Goal: Task Accomplishment & Management: Use online tool/utility

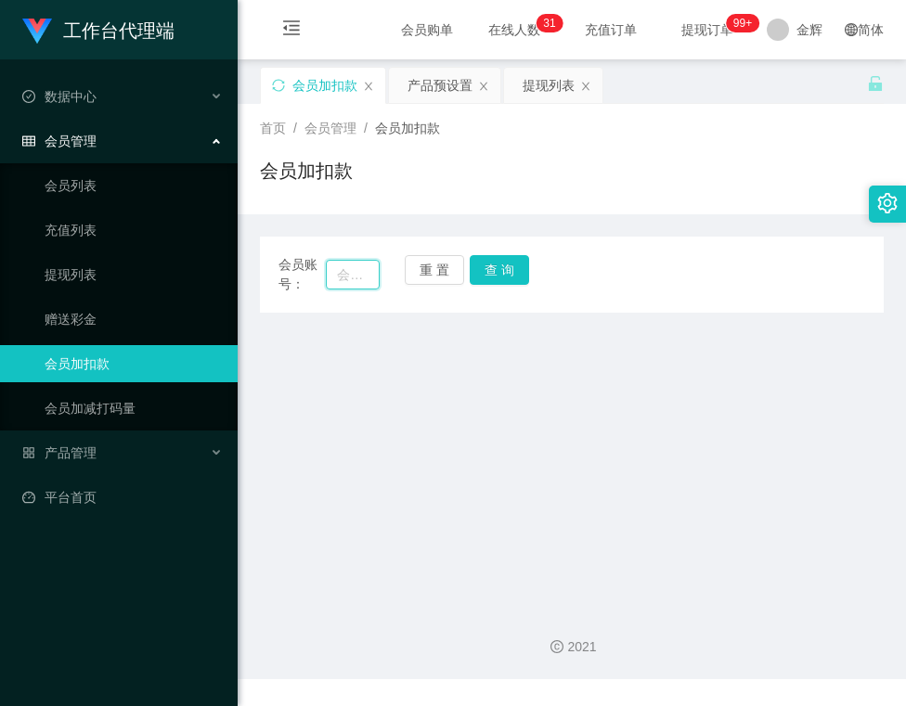
drag, startPoint x: 340, startPoint y: 268, endPoint x: 361, endPoint y: 269, distance: 21.4
click at [340, 268] on input "text" at bounding box center [352, 275] width 53 height 30
paste input "236617"
type input "236617"
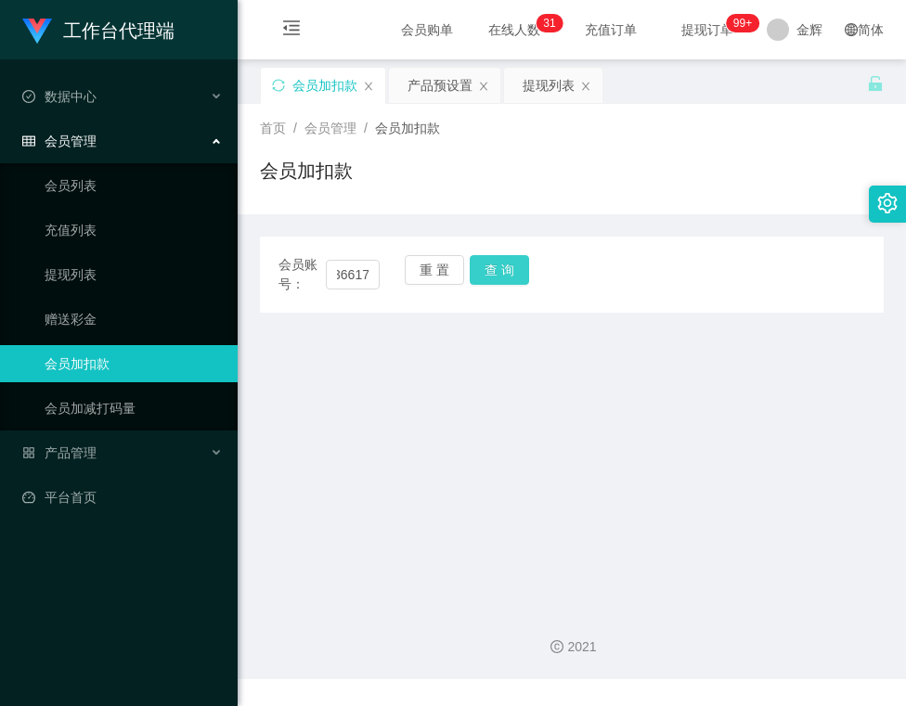
click at [476, 276] on button "查 询" at bounding box center [499, 270] width 59 height 30
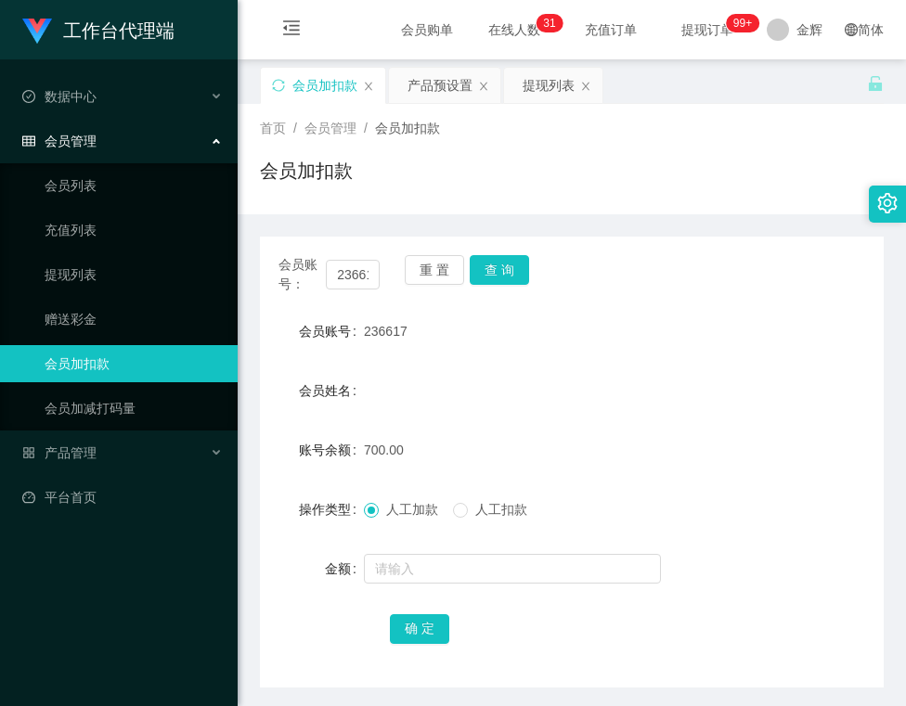
click at [581, 309] on div "会员账号： 236617 重 置 查 询 会员账号 236617 会员姓名 账号余额 700.00 操作类型 人工加款 人工扣款 金额 确 定" at bounding box center [572, 462] width 624 height 451
drag, startPoint x: 613, startPoint y: 183, endPoint x: 553, endPoint y: 152, distance: 67.7
click at [613, 183] on div "会员加扣款" at bounding box center [572, 178] width 624 height 43
click at [502, 265] on button "查 询" at bounding box center [499, 270] width 59 height 30
drag, startPoint x: 573, startPoint y: 228, endPoint x: 540, endPoint y: 241, distance: 35.0
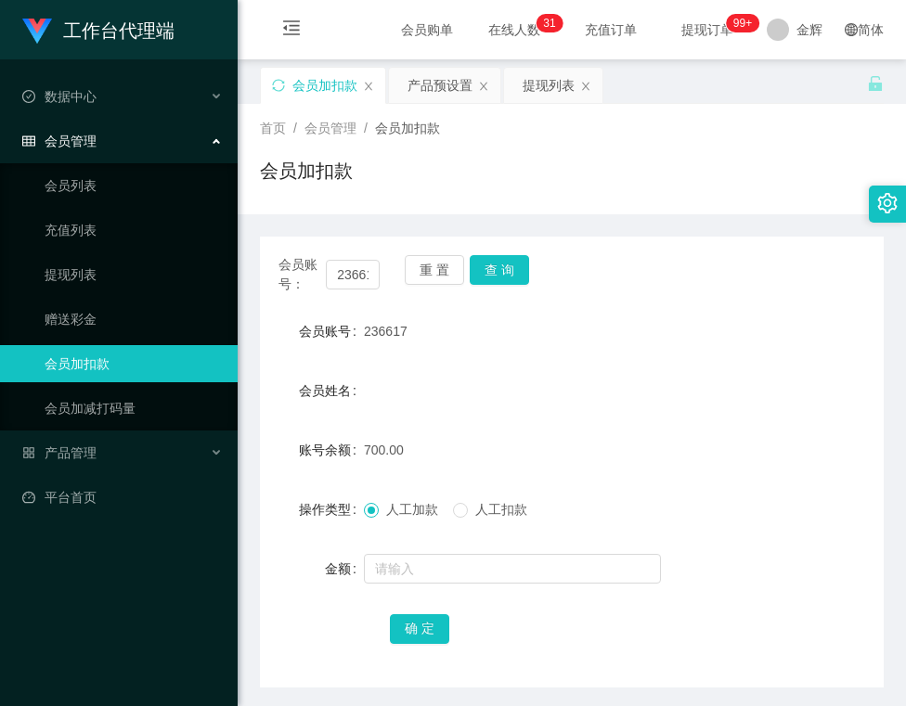
click at [573, 228] on div "会员账号： 236617 重 置 查 询 会员账号 236617 会员姓名 账号余额 700.00 操作类型 人工加款 人工扣款 金额 确 定" at bounding box center [572, 450] width 624 height 473
click at [509, 256] on button "查 询" at bounding box center [499, 270] width 59 height 30
click at [507, 267] on button "查 询" at bounding box center [499, 270] width 59 height 30
click at [495, 324] on div "236617" at bounding box center [546, 331] width 364 height 37
click at [513, 267] on button "查 询" at bounding box center [499, 270] width 59 height 30
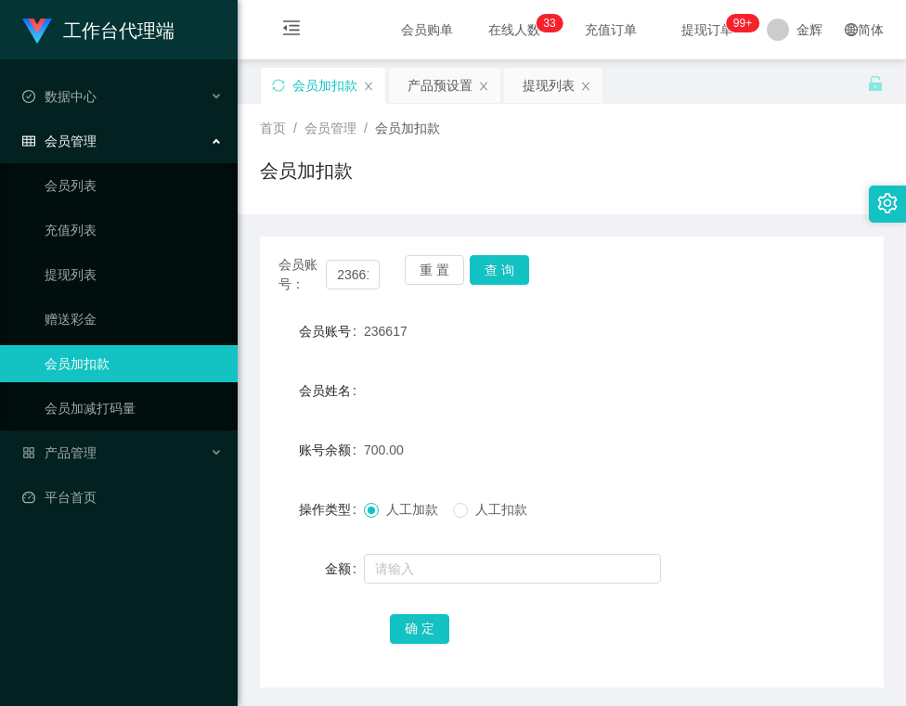
click at [583, 291] on div "会员账号： 236617 重 置 查 询" at bounding box center [572, 274] width 624 height 39
click at [501, 260] on button "查 询" at bounding box center [499, 270] width 59 height 30
click at [490, 269] on button "查 询" at bounding box center [499, 270] width 59 height 30
click at [438, 267] on button "重 置" at bounding box center [434, 270] width 59 height 30
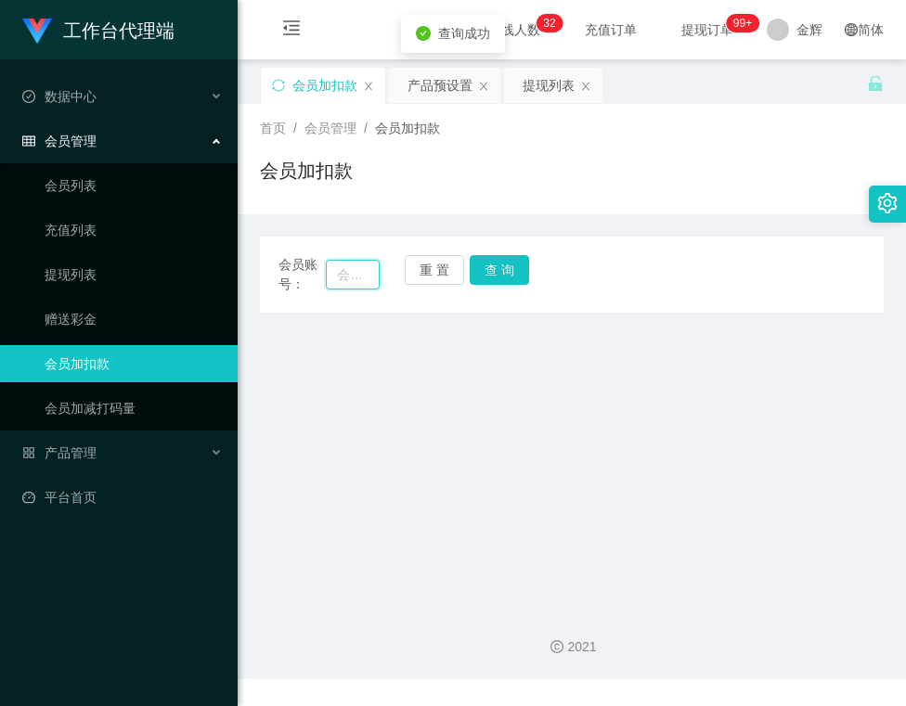
drag, startPoint x: 361, startPoint y: 267, endPoint x: 394, endPoint y: 267, distance: 32.5
click at [361, 267] on input "text" at bounding box center [352, 275] width 53 height 30
paste input "seechanhui"
type input "seechanhui"
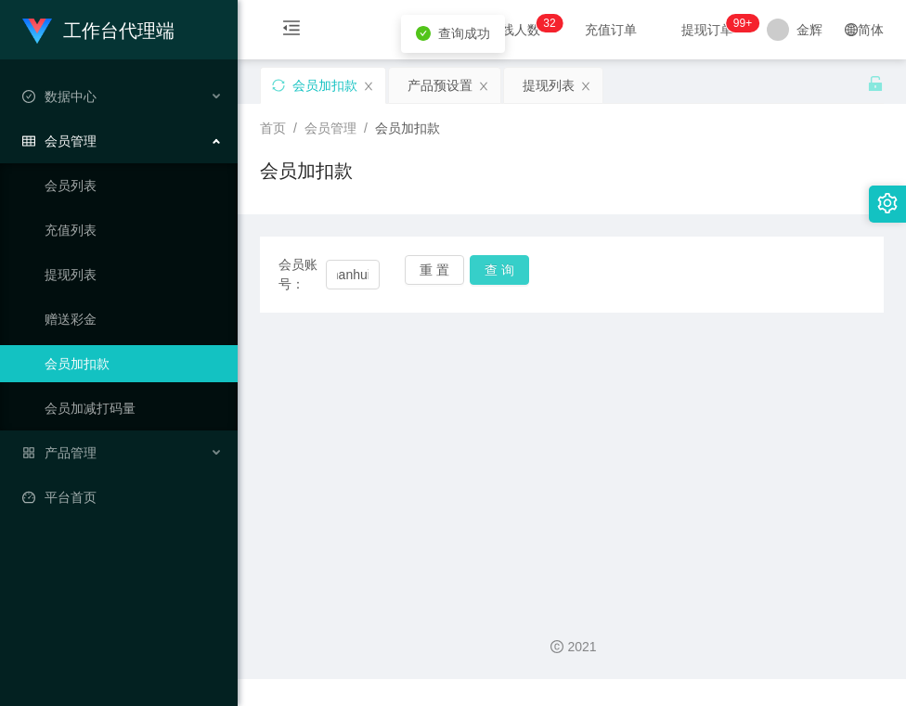
click at [518, 279] on button "查 询" at bounding box center [499, 270] width 59 height 30
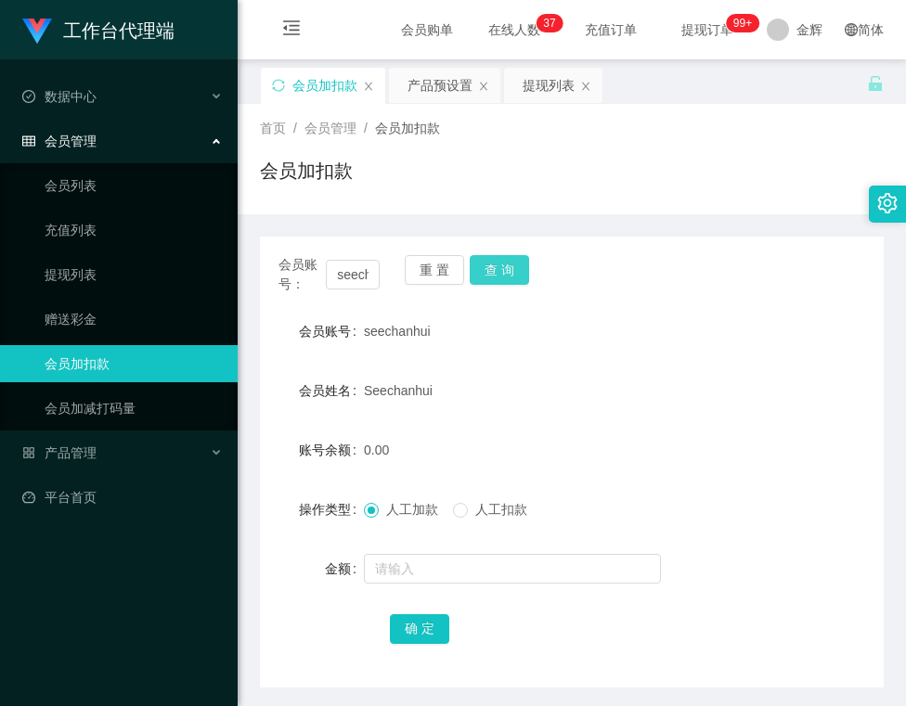
click at [496, 279] on button "查 询" at bounding box center [499, 270] width 59 height 30
click at [517, 269] on button "查 询" at bounding box center [499, 270] width 59 height 30
drag, startPoint x: 446, startPoint y: 277, endPoint x: 412, endPoint y: 283, distance: 34.0
click at [446, 277] on button "重 置" at bounding box center [434, 270] width 59 height 30
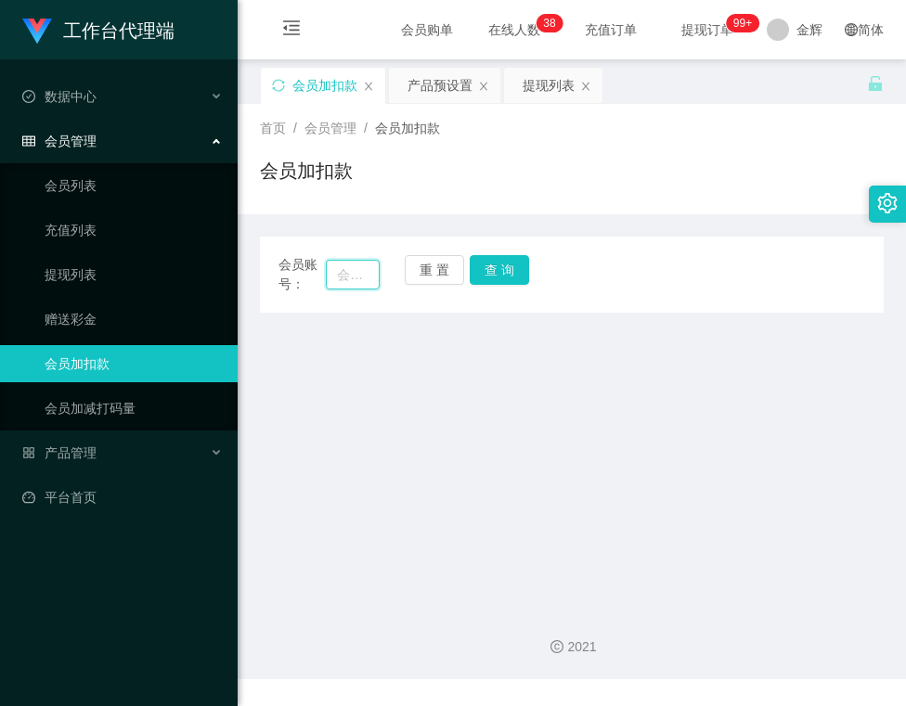
click at [366, 279] on input "text" at bounding box center [352, 275] width 53 height 30
paste input "Tiantian"
type input "Tiantian"
click at [496, 271] on button "查 询" at bounding box center [499, 270] width 59 height 30
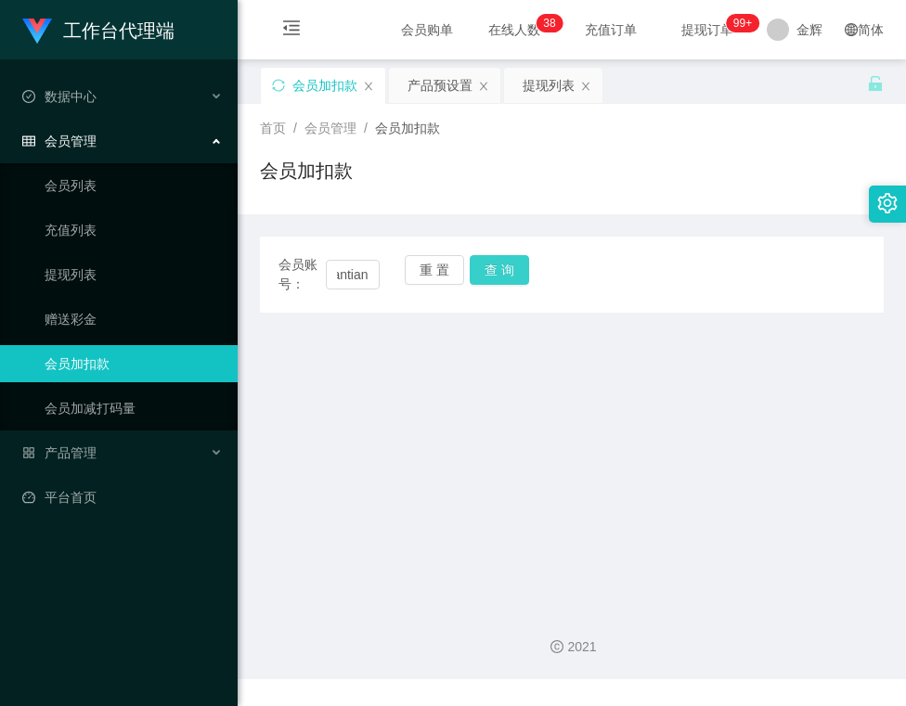
scroll to position [0, 0]
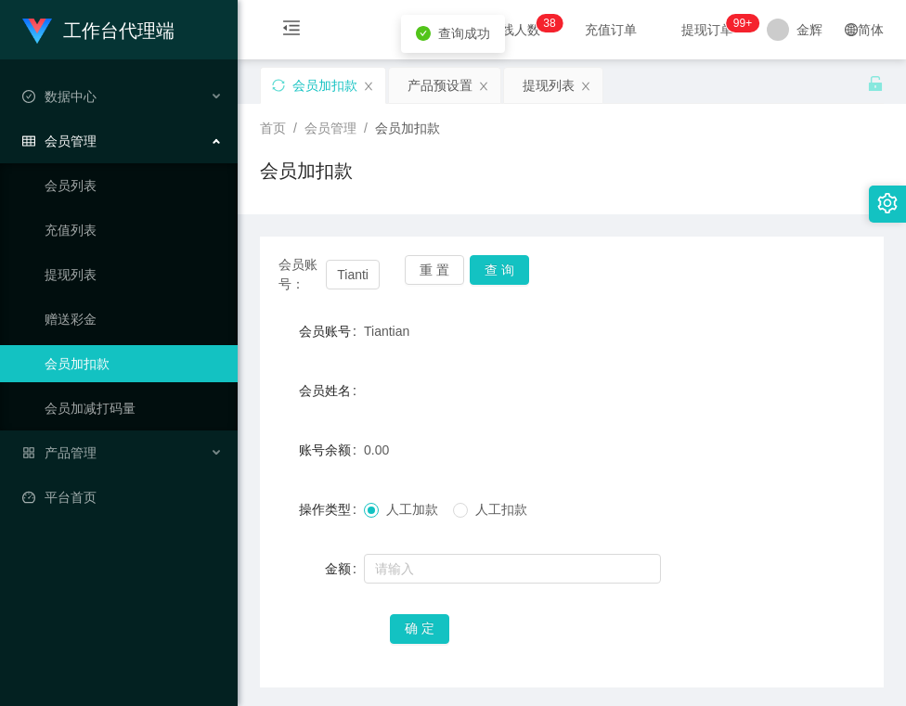
click at [412, 550] on div at bounding box center [546, 568] width 364 height 37
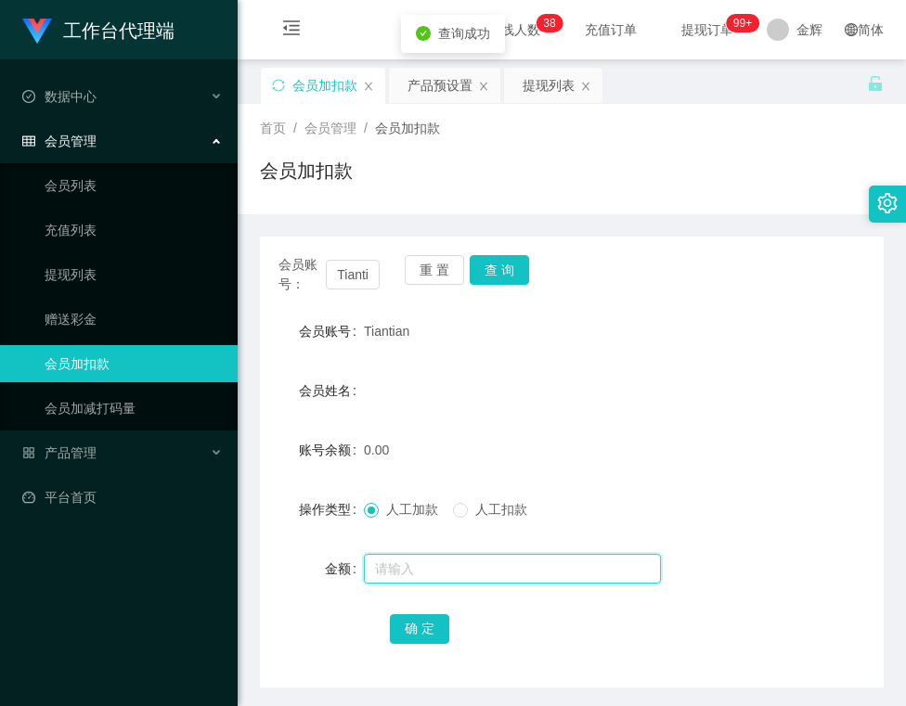
click at [402, 554] on input "text" at bounding box center [512, 569] width 297 height 30
type input "100"
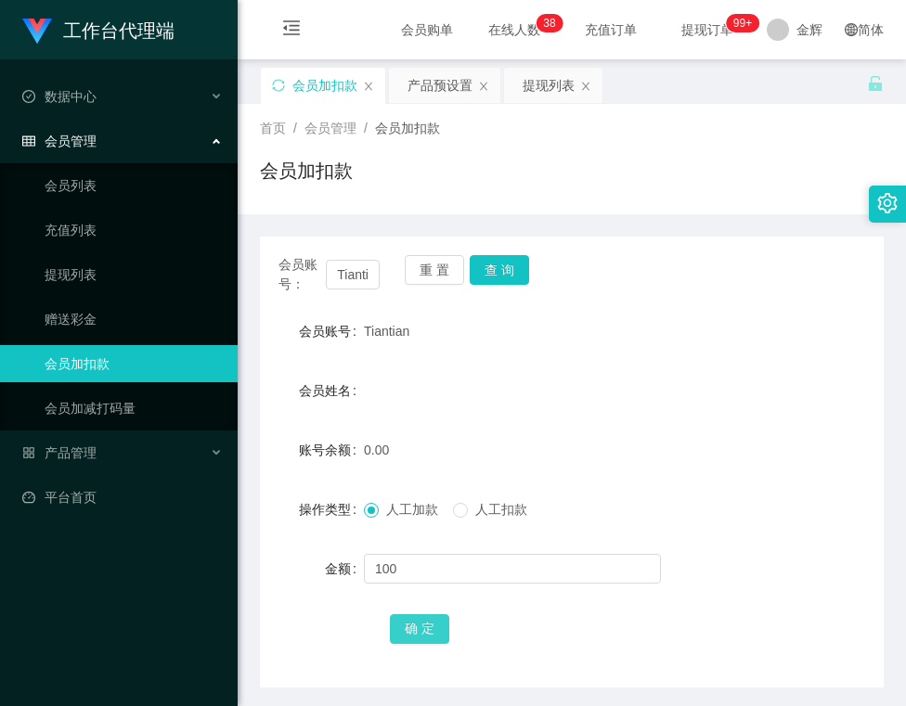
drag, startPoint x: 424, startPoint y: 624, endPoint x: 269, endPoint y: 584, distance: 160.1
click at [424, 624] on button "确 定" at bounding box center [419, 629] width 59 height 30
click at [496, 260] on button "查 询" at bounding box center [499, 270] width 59 height 30
click at [491, 277] on button "查 询" at bounding box center [499, 270] width 59 height 30
click at [496, 272] on button "查 询" at bounding box center [499, 270] width 59 height 30
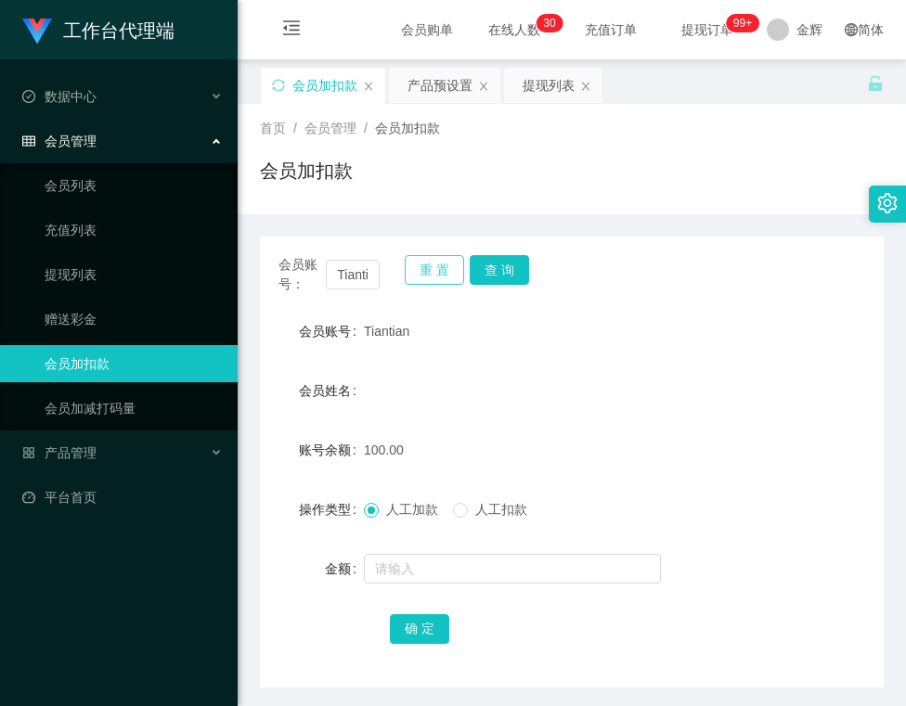
click at [434, 279] on button "重 置" at bounding box center [434, 270] width 59 height 30
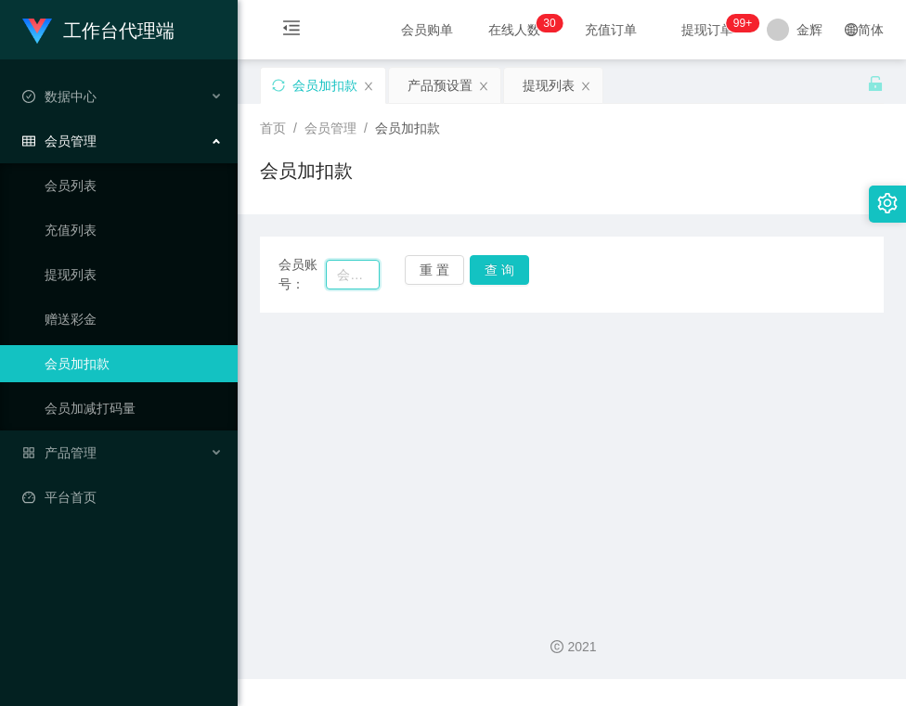
click at [355, 272] on input "text" at bounding box center [352, 275] width 53 height 30
paste input "seechanhui"
type input "seechanhui"
click at [507, 271] on button "查 询" at bounding box center [499, 270] width 59 height 30
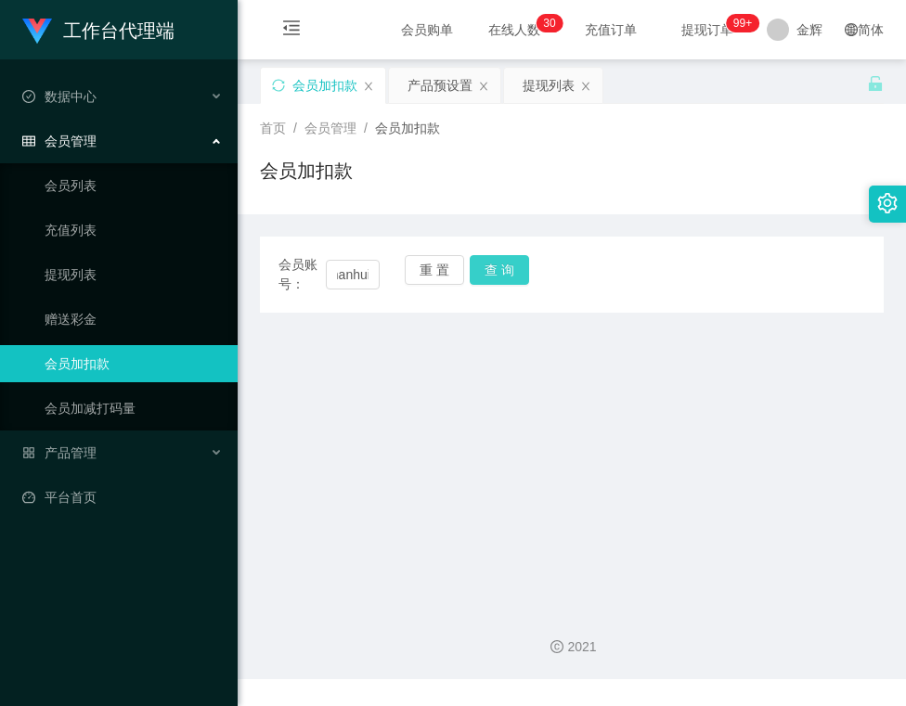
scroll to position [0, 0]
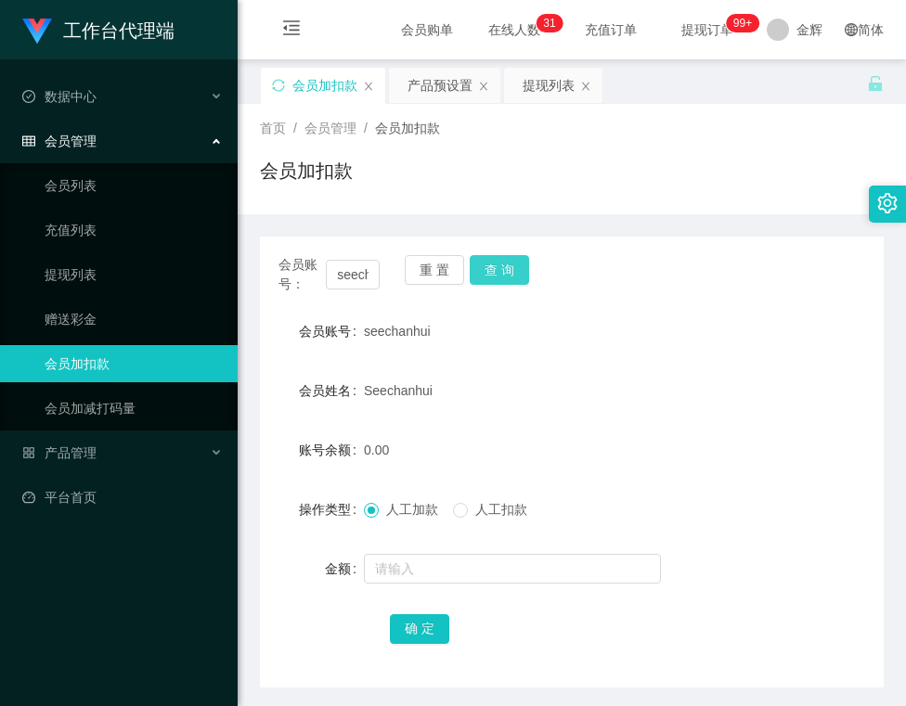
click at [486, 284] on button "查 询" at bounding box center [499, 270] width 59 height 30
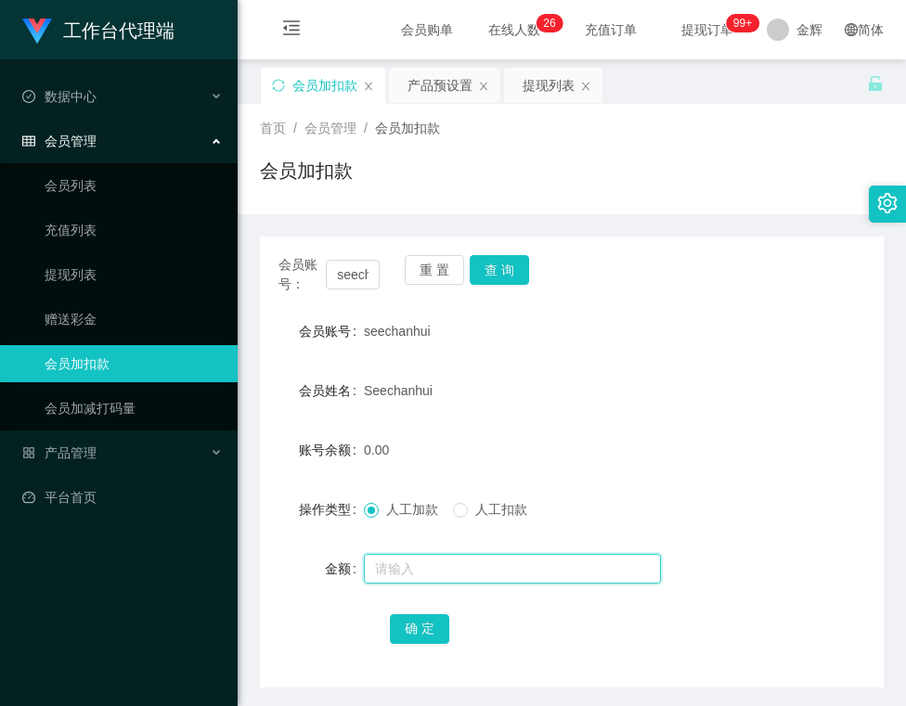
click at [429, 561] on input "text" at bounding box center [512, 569] width 297 height 30
type input "3000"
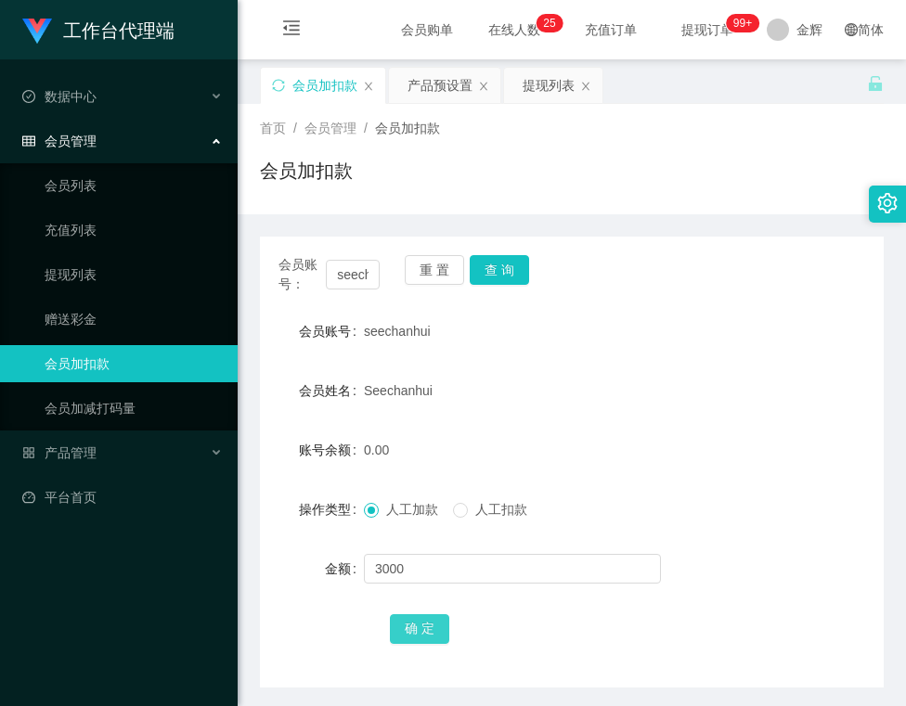
click at [427, 631] on button "确 定" at bounding box center [419, 629] width 59 height 30
click at [418, 268] on button "重 置" at bounding box center [434, 270] width 59 height 30
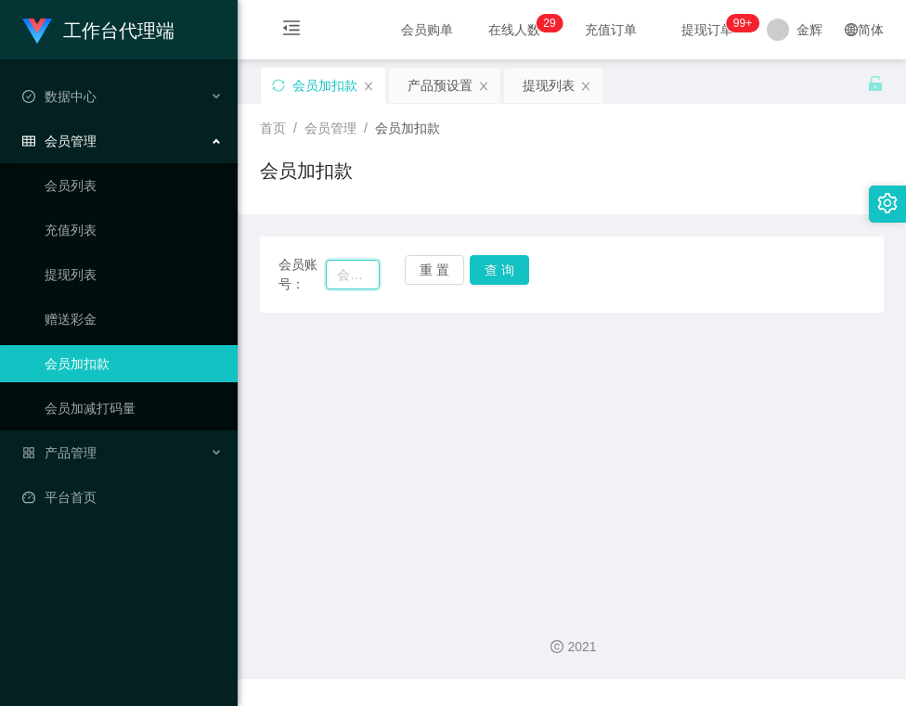
drag, startPoint x: 342, startPoint y: 282, endPoint x: 380, endPoint y: 279, distance: 37.2
click at [342, 282] on input "text" at bounding box center [352, 275] width 53 height 30
paste input "Elvistneh"
type input "Elvistneh"
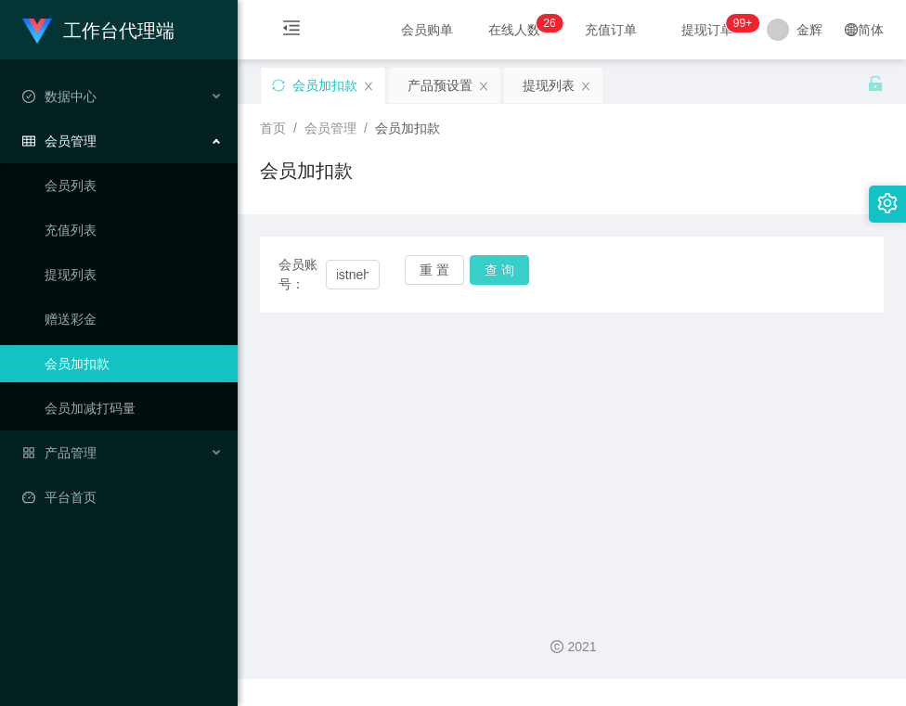
click at [503, 280] on button "查 询" at bounding box center [499, 270] width 59 height 30
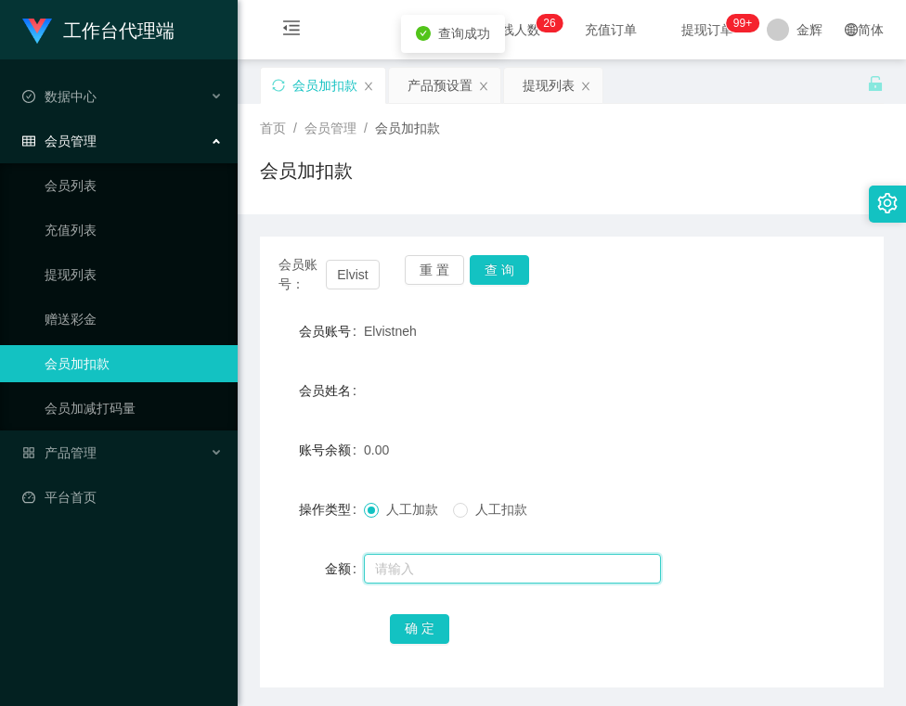
click at [417, 564] on input "text" at bounding box center [512, 569] width 297 height 30
type input "300"
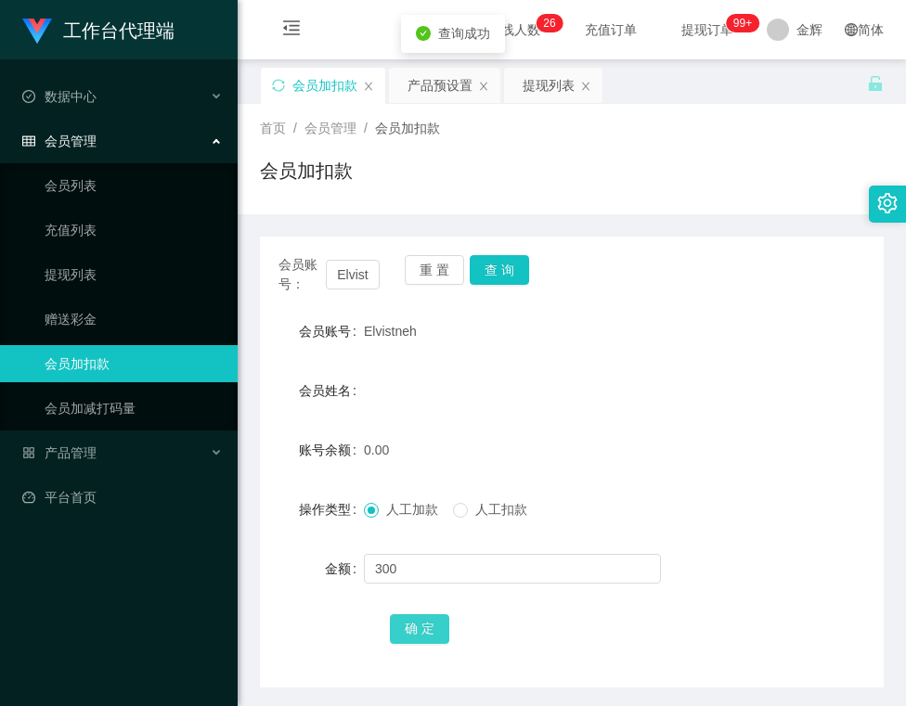
click at [427, 626] on button "确 定" at bounding box center [419, 629] width 59 height 30
click at [580, 290] on div "会员账号： Elvistneh 重 置 查 询" at bounding box center [572, 274] width 624 height 39
click at [510, 275] on button "查 询" at bounding box center [499, 270] width 59 height 30
click at [496, 277] on button "查 询" at bounding box center [499, 270] width 59 height 30
click at [496, 271] on button "查 询" at bounding box center [499, 270] width 59 height 30
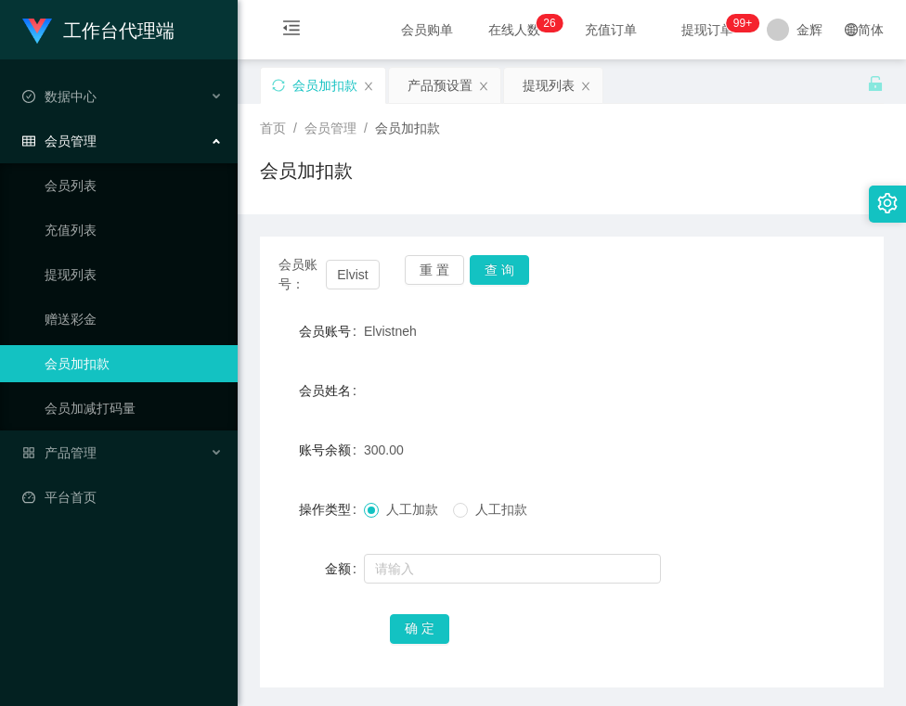
click at [621, 194] on div "会员加扣款" at bounding box center [572, 178] width 624 height 43
click at [516, 265] on button "查 询" at bounding box center [499, 270] width 59 height 30
click at [513, 286] on div "会员账号： Elvistneh 重 置 查 询" at bounding box center [572, 274] width 624 height 39
click at [505, 269] on button "查 询" at bounding box center [499, 270] width 59 height 30
click at [434, 265] on button "重 置" at bounding box center [434, 270] width 59 height 30
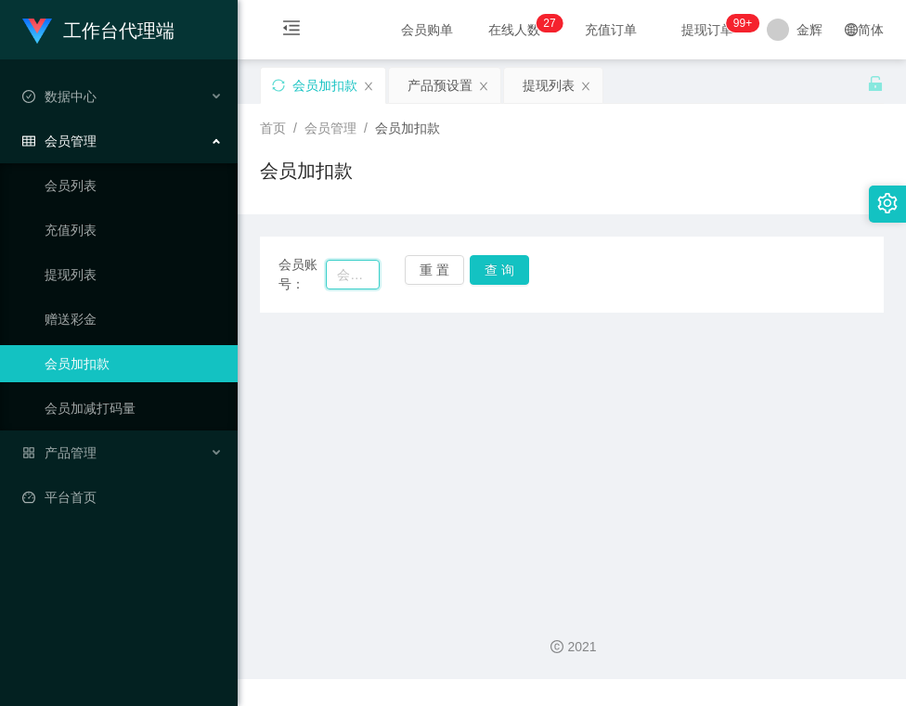
click at [361, 275] on input "text" at bounding box center [352, 275] width 53 height 30
paste input "seechanhui"
type input "seechanhui"
click at [521, 275] on button "查 询" at bounding box center [499, 270] width 59 height 30
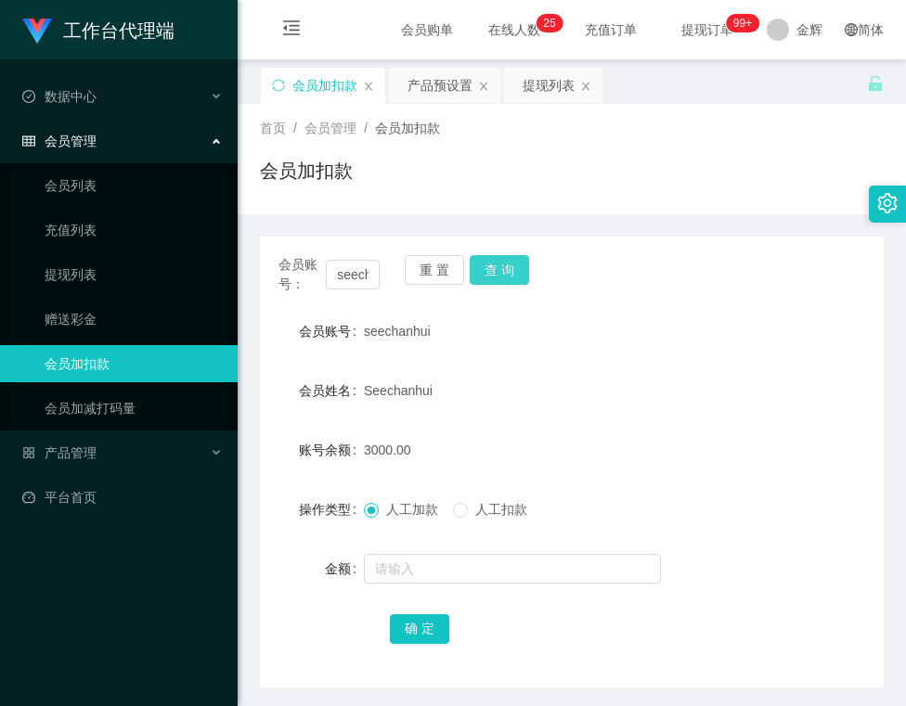
click at [486, 276] on button "查 询" at bounding box center [499, 270] width 59 height 30
click at [516, 269] on button "查 询" at bounding box center [499, 270] width 59 height 30
click at [443, 267] on button "重 置" at bounding box center [434, 270] width 59 height 30
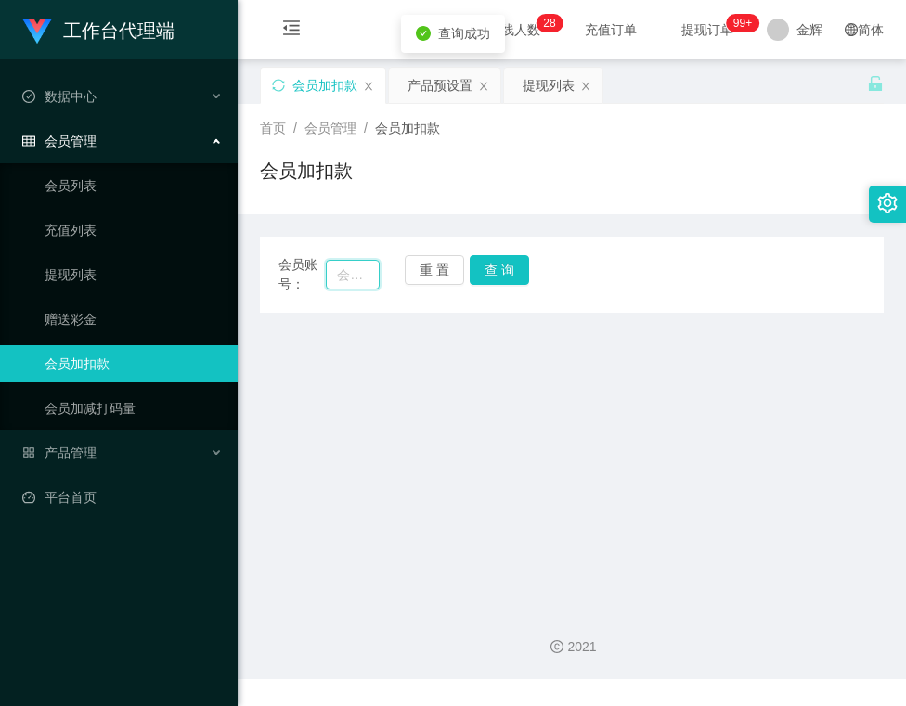
click at [342, 271] on input "text" at bounding box center [352, 275] width 53 height 30
paste input "Tiantian"
type input "Tiantian"
click at [479, 268] on button "查 询" at bounding box center [499, 270] width 59 height 30
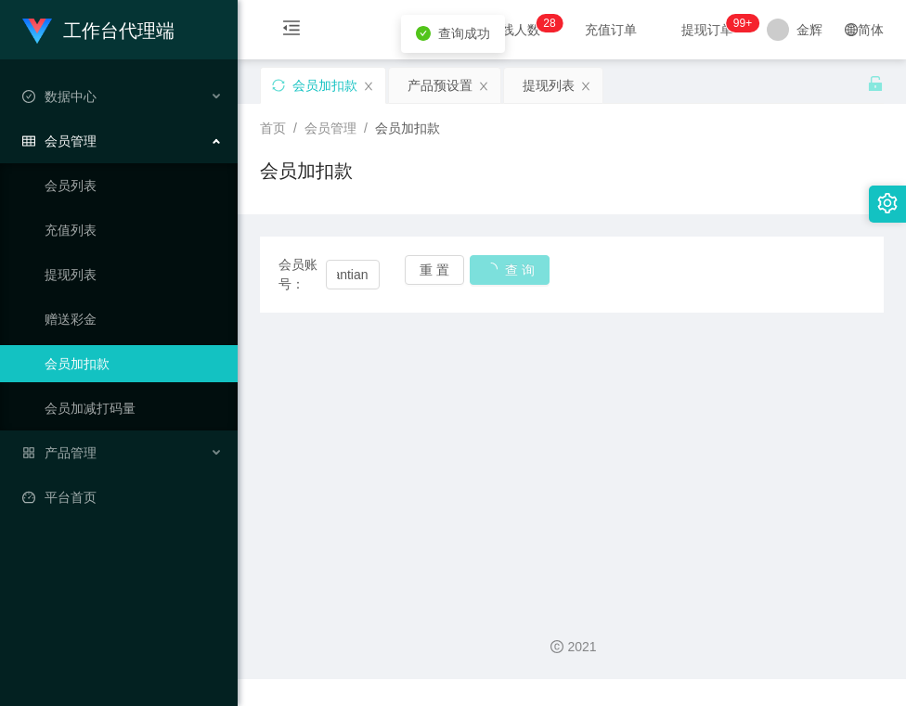
scroll to position [0, 0]
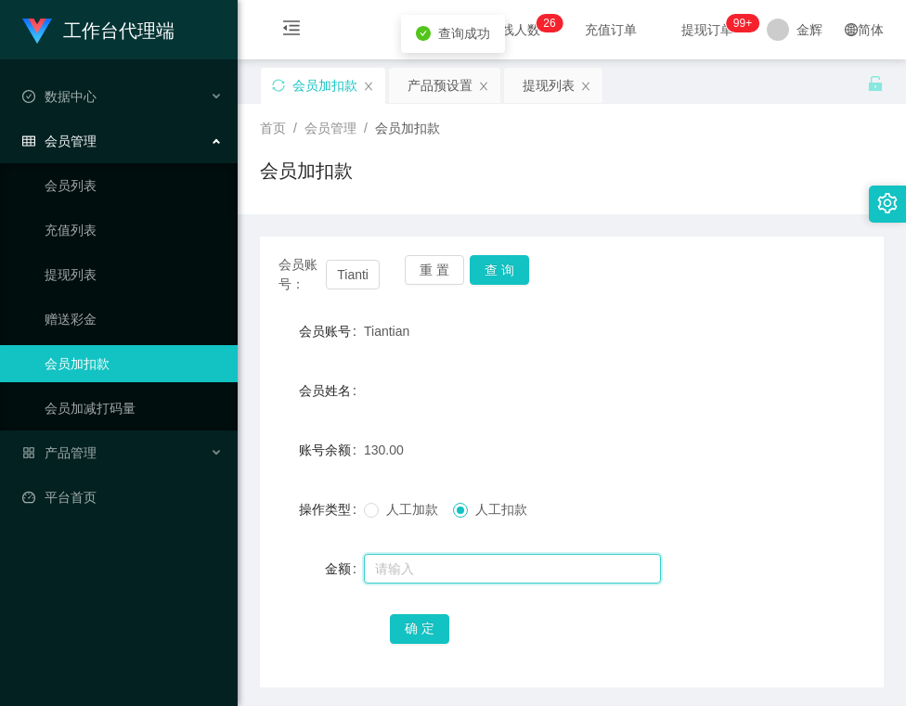
click at [443, 572] on input "text" at bounding box center [512, 569] width 297 height 30
type input "130"
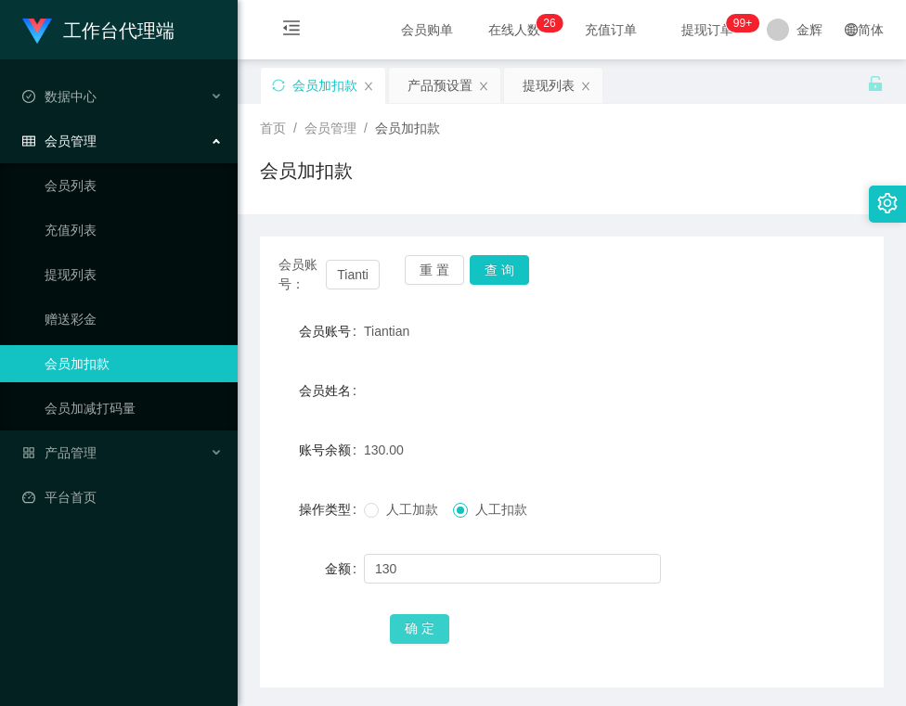
click at [418, 617] on button "确 定" at bounding box center [419, 629] width 59 height 30
click at [497, 268] on button "查 询" at bounding box center [499, 270] width 59 height 30
click at [446, 267] on button "重 置" at bounding box center [434, 270] width 59 height 30
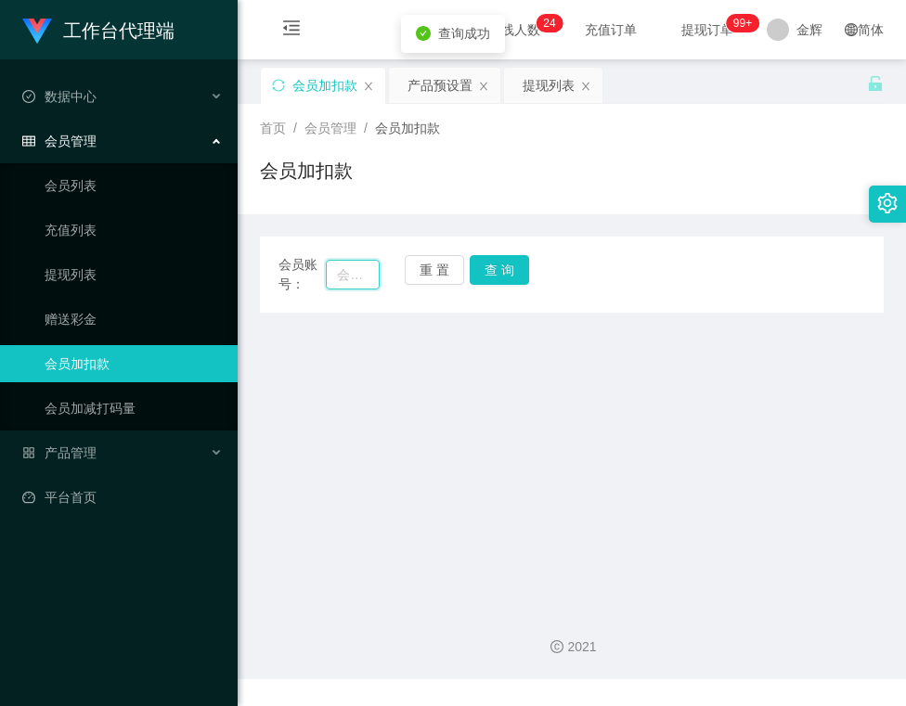
click at [346, 269] on input "text" at bounding box center [352, 275] width 53 height 30
paste input "Elvistneh"
type input "Elvistneh"
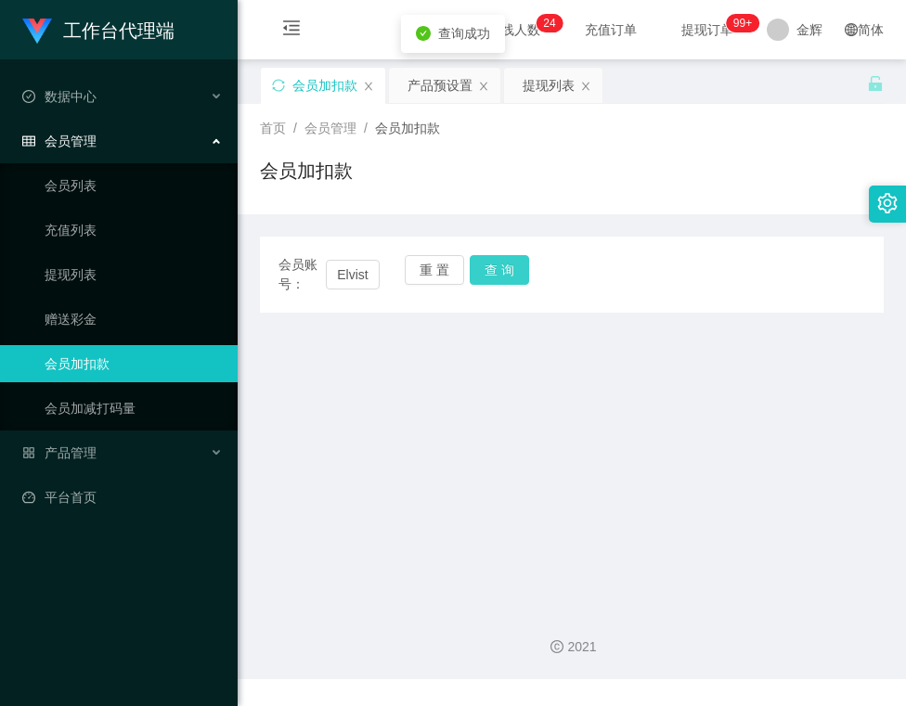
click at [480, 268] on button "查 询" at bounding box center [499, 270] width 59 height 30
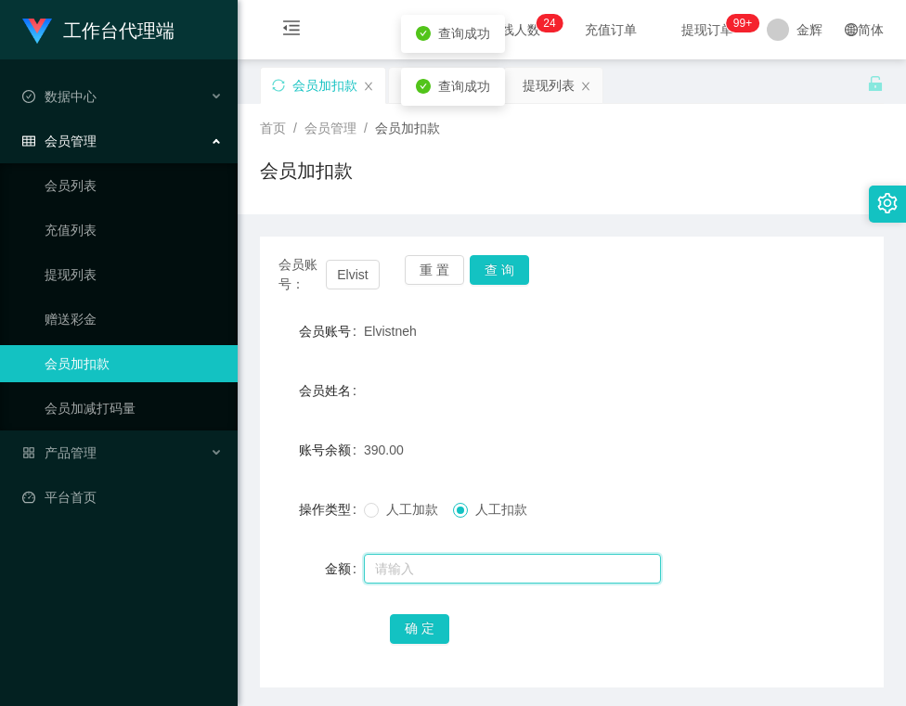
click at [443, 569] on input "text" at bounding box center [512, 569] width 297 height 30
type input "390"
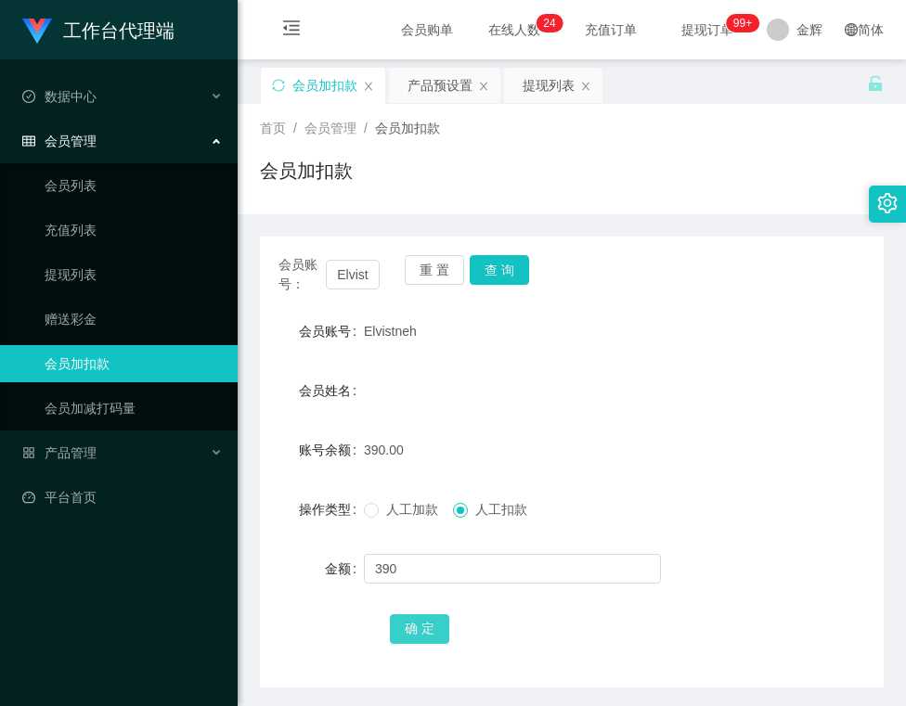
click at [434, 627] on button "确 定" at bounding box center [419, 629] width 59 height 30
click at [435, 277] on button "重 置" at bounding box center [434, 270] width 59 height 30
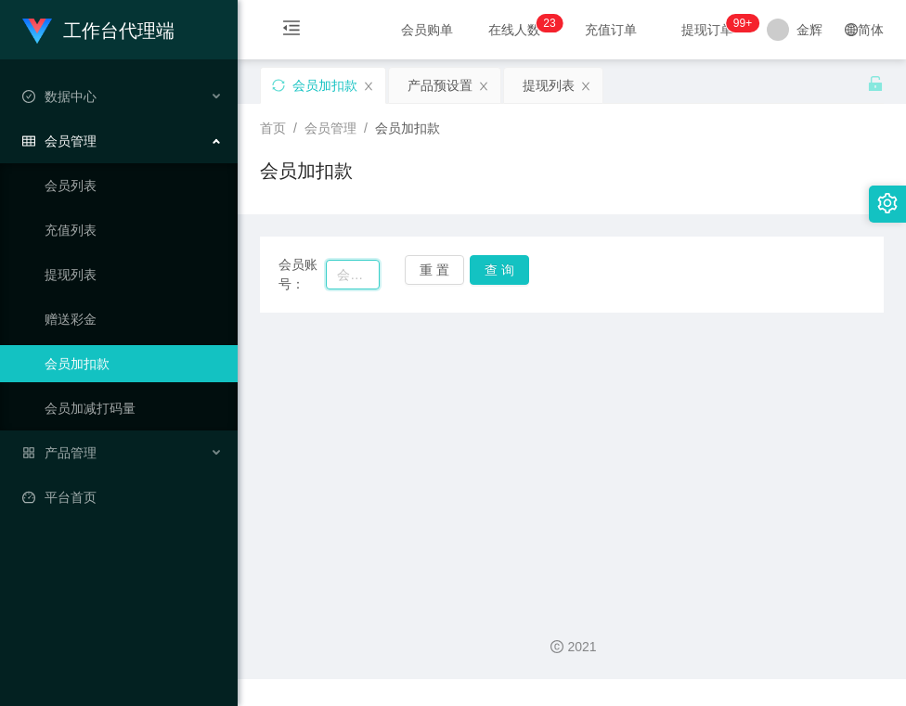
click at [362, 279] on input "text" at bounding box center [352, 275] width 53 height 30
paste input "seechanhui"
type input "seechanhui"
click at [502, 278] on button "查 询" at bounding box center [499, 270] width 59 height 30
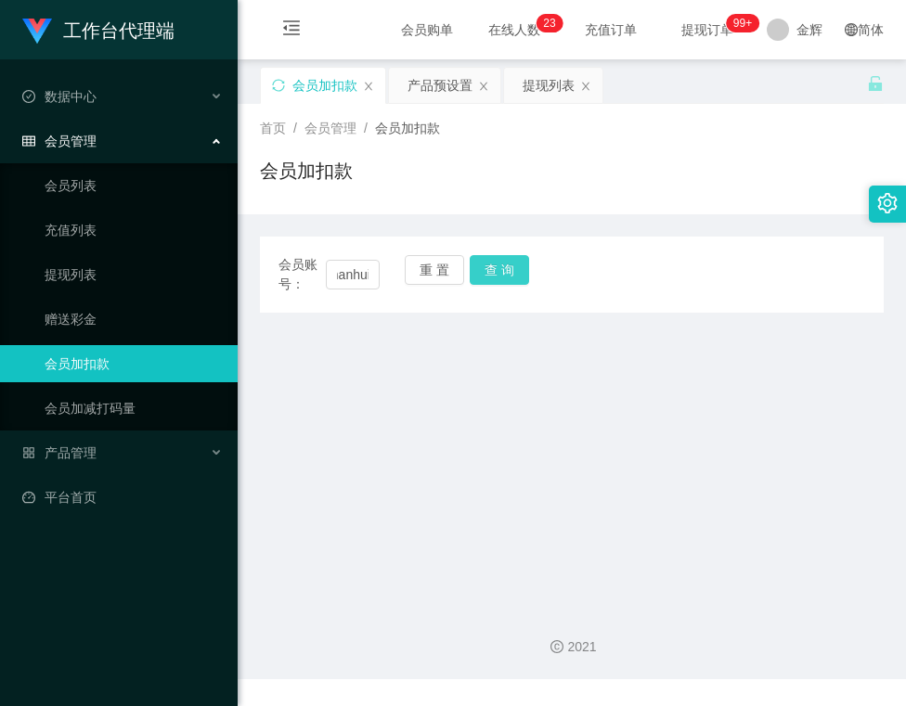
scroll to position [0, 0]
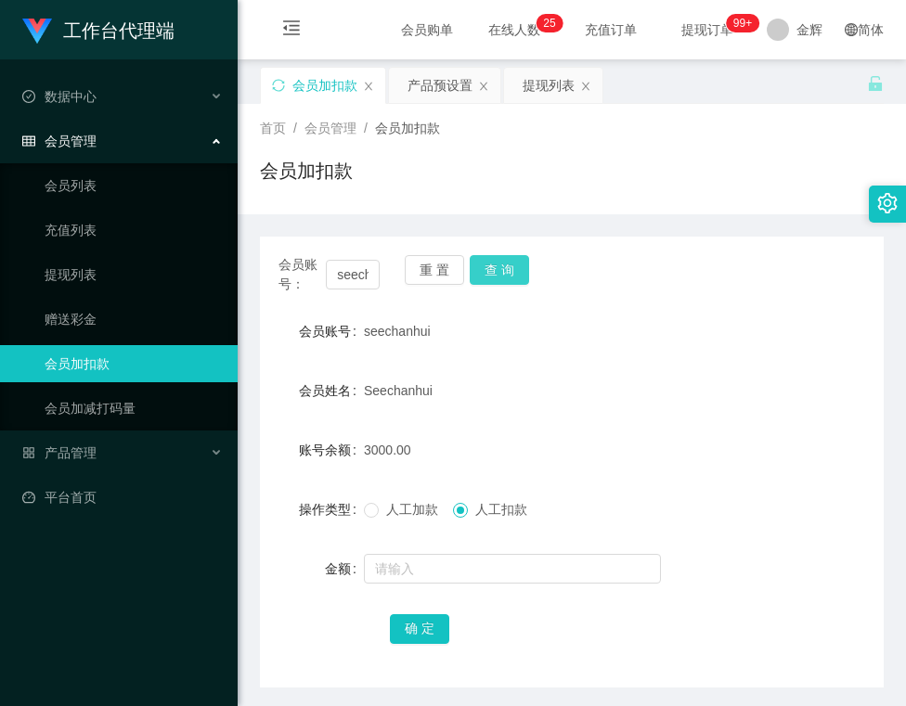
click at [481, 261] on button "查 询" at bounding box center [499, 270] width 59 height 30
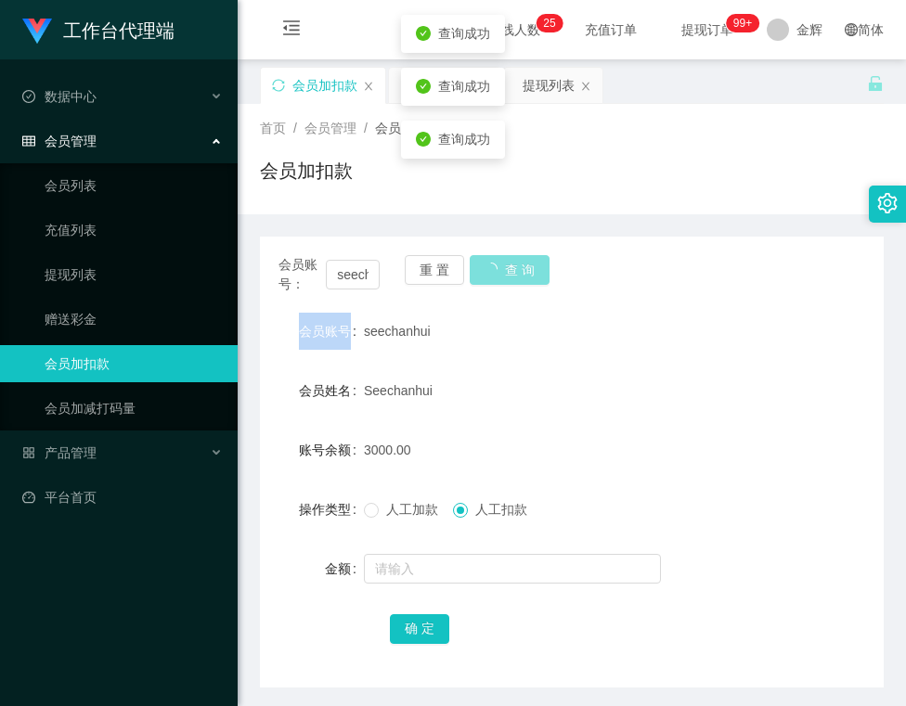
click at [481, 261] on div "重 置 查 询" at bounding box center [455, 274] width 101 height 39
click at [481, 261] on button "查 询" at bounding box center [499, 270] width 59 height 30
click at [481, 261] on div "重 置 查 询" at bounding box center [455, 274] width 101 height 39
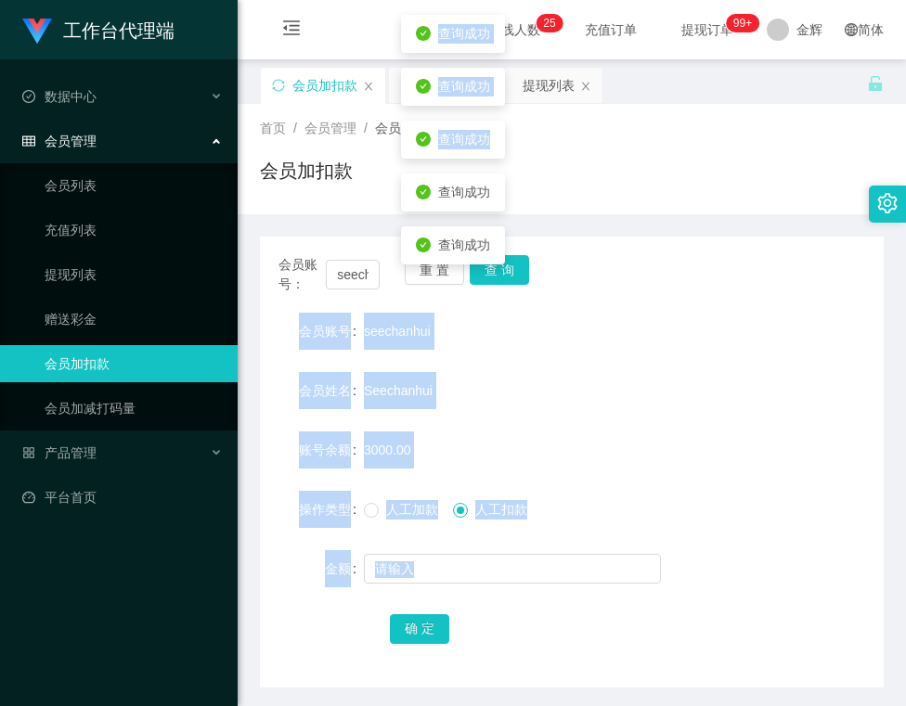
click at [514, 358] on form "会员账号 seechanhui 会员姓名 Seechanhui 账号余额 3000.00 操作类型 人工加款 人工扣款 金额 确 定" at bounding box center [572, 480] width 624 height 334
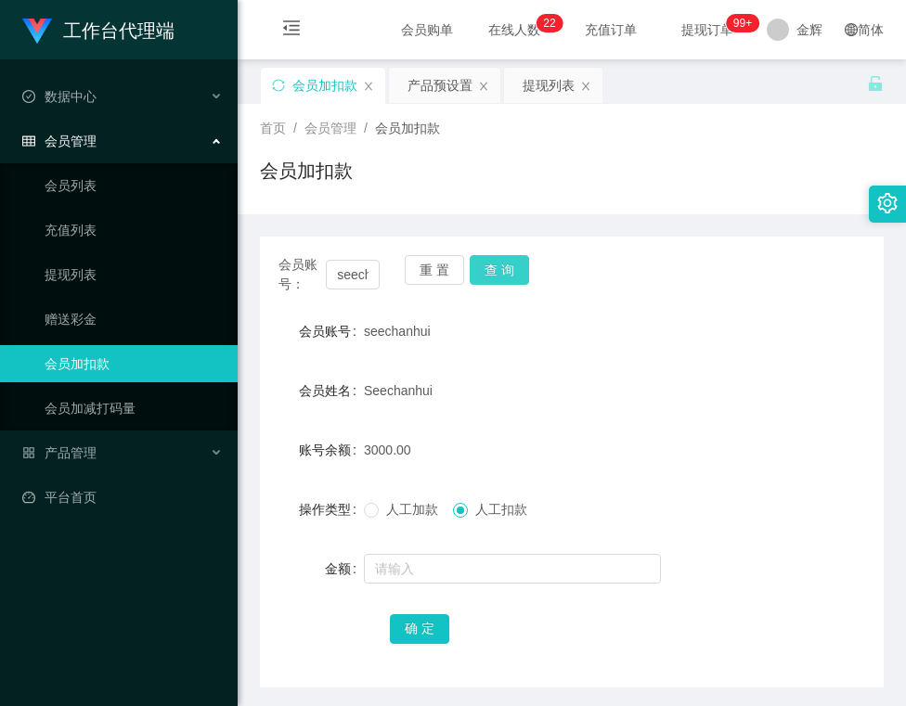
click at [513, 277] on button "查 询" at bounding box center [499, 270] width 59 height 30
click at [496, 276] on button "查 询" at bounding box center [499, 270] width 59 height 30
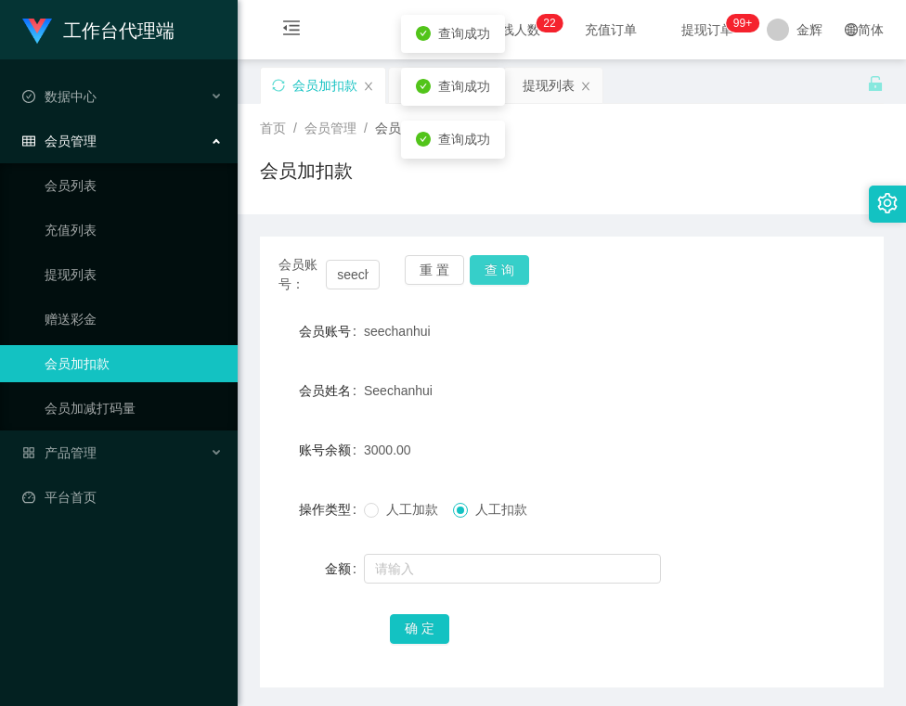
click at [496, 276] on button "查 询" at bounding box center [499, 270] width 59 height 30
click at [494, 264] on button "查 询" at bounding box center [499, 270] width 59 height 30
click at [506, 261] on button "查 询" at bounding box center [499, 270] width 59 height 30
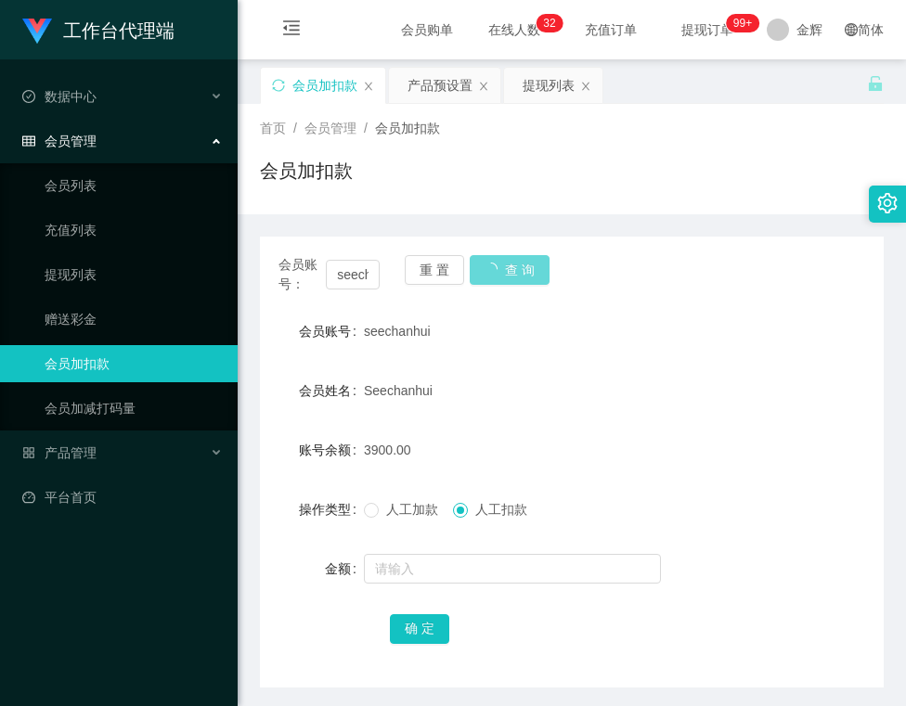
click at [564, 146] on div "首页 / 会员管理 / 会员加扣款 / 会员加扣款" at bounding box center [572, 159] width 624 height 81
click at [497, 272] on button "查 询" at bounding box center [499, 270] width 59 height 30
click at [438, 278] on button "重 置" at bounding box center [434, 270] width 59 height 30
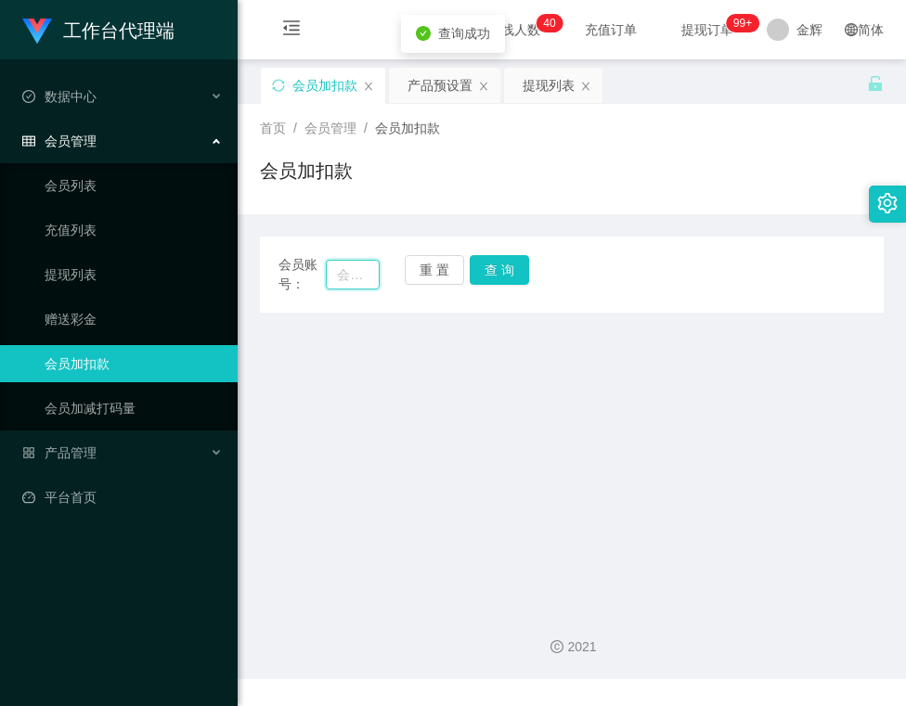
click at [345, 272] on input "text" at bounding box center [352, 275] width 53 height 30
paste input "seechanhui"
type input "seechanhui"
click at [494, 268] on button "查 询" at bounding box center [499, 270] width 59 height 30
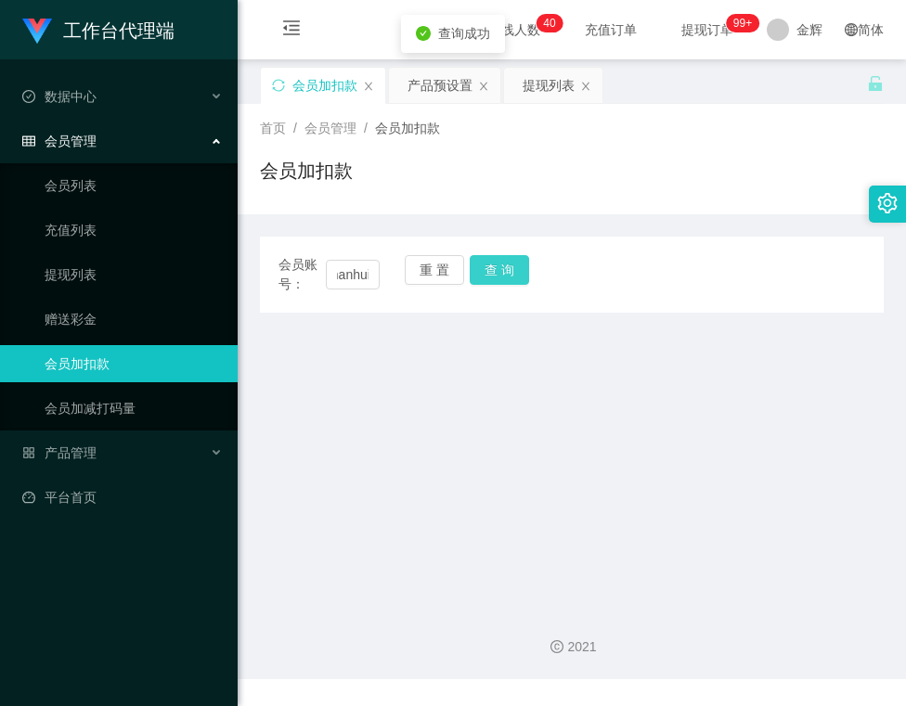
scroll to position [0, 0]
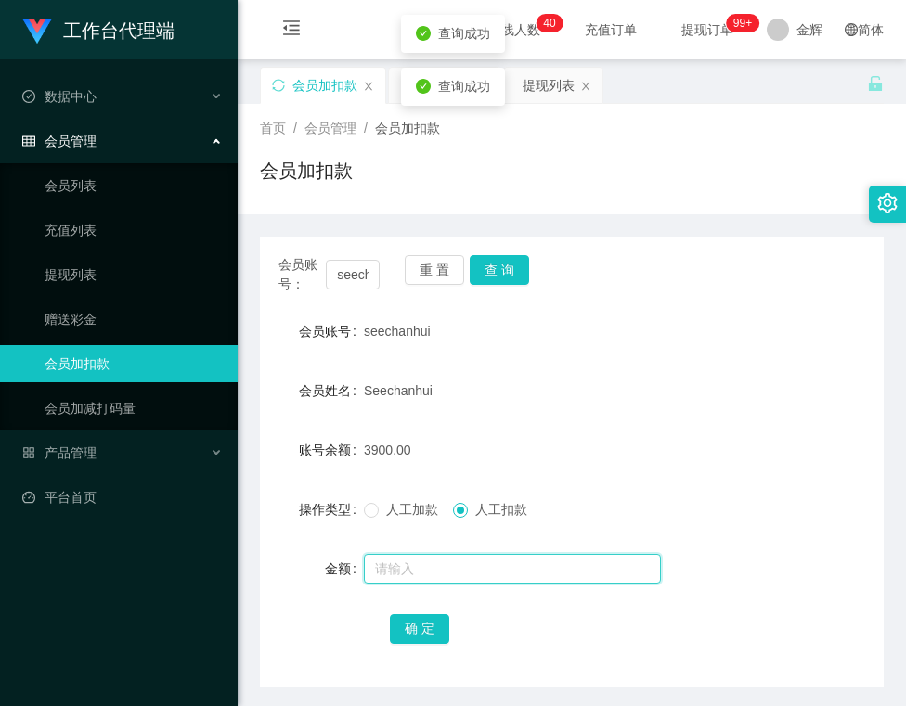
click at [449, 564] on input "text" at bounding box center [512, 569] width 297 height 30
type input "3900"
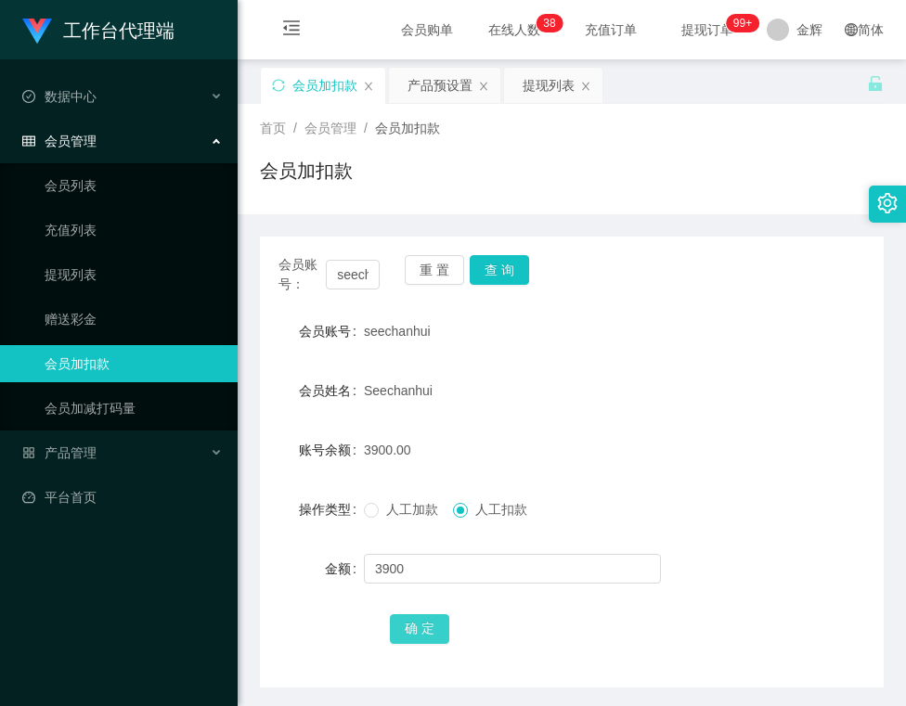
click at [420, 629] on button "确 定" at bounding box center [419, 629] width 59 height 30
click at [477, 271] on button "查 询" at bounding box center [499, 270] width 59 height 30
click at [510, 267] on button "查 询" at bounding box center [499, 270] width 59 height 30
click at [514, 269] on button "查 询" at bounding box center [499, 270] width 59 height 30
click at [605, 187] on div "会员加扣款" at bounding box center [572, 178] width 624 height 43
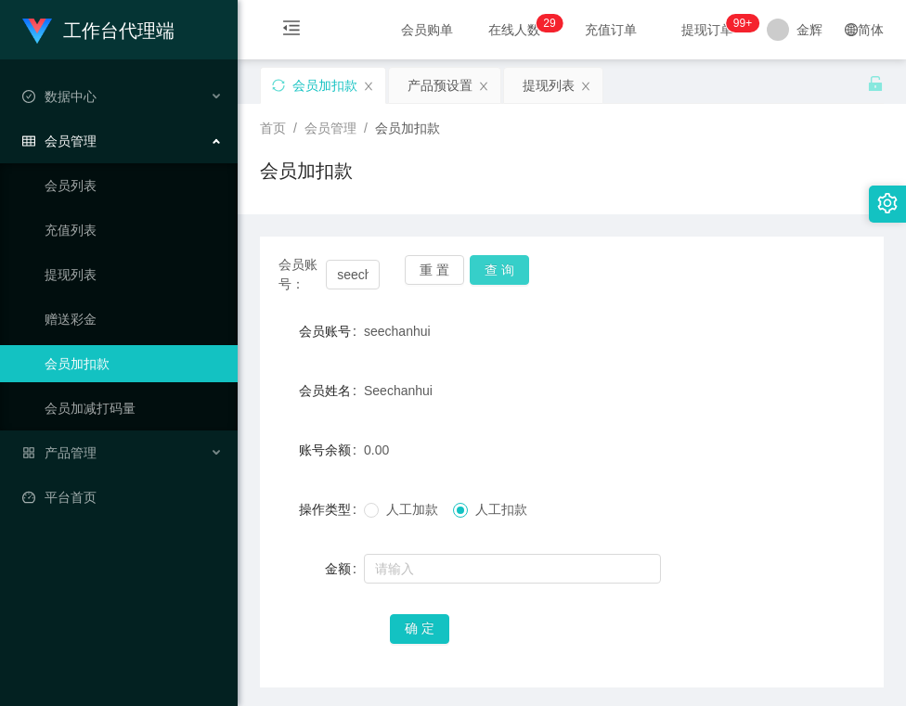
click at [487, 272] on button "查 询" at bounding box center [499, 270] width 59 height 30
click at [502, 277] on button "查 询" at bounding box center [499, 270] width 59 height 30
click at [532, 264] on div "会员账号： seechanhui 重 置 查 询" at bounding box center [572, 274] width 624 height 39
click at [521, 268] on button "查 询" at bounding box center [499, 270] width 59 height 30
click at [575, 284] on div "会员账号： seechanhui 重 置 查 询" at bounding box center [572, 274] width 624 height 39
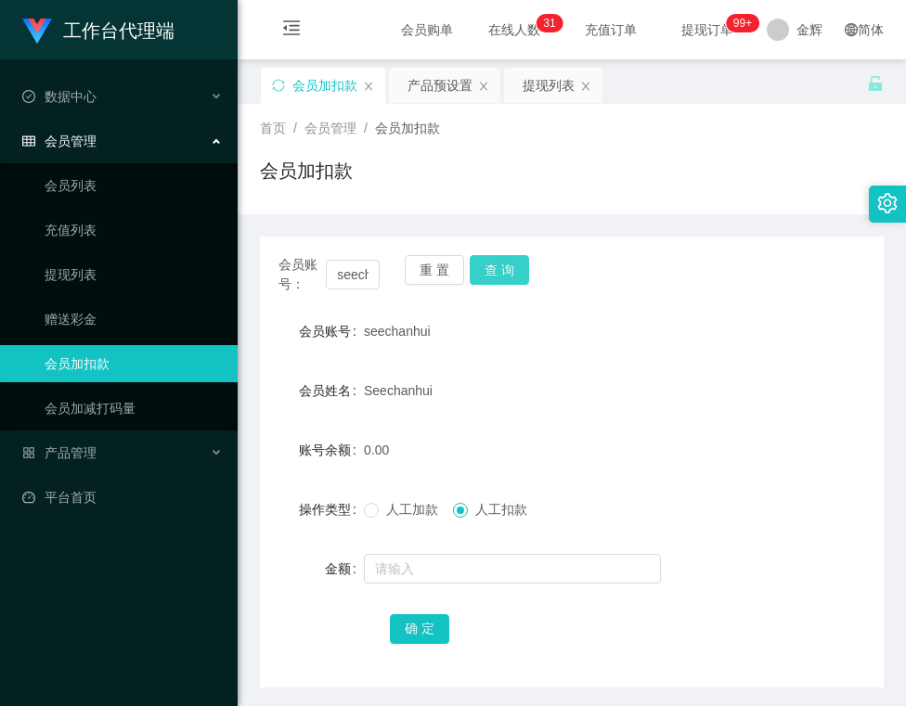
click at [503, 269] on button "查 询" at bounding box center [499, 270] width 59 height 30
click at [621, 174] on div "会员加扣款" at bounding box center [572, 178] width 624 height 43
click at [502, 269] on button "查 询" at bounding box center [499, 270] width 59 height 30
click at [555, 221] on div "会员账号： seechanhui 重 置 查 询 会员账号 seechanhui 会员姓名 Seechanhui 账号余额 0.00 操作类型 人工加款 人工…" at bounding box center [572, 450] width 624 height 473
click at [806, 293] on div "会员账号： seechanhui 重 置 查 询" at bounding box center [572, 274] width 624 height 39
